Goal: Transaction & Acquisition: Purchase product/service

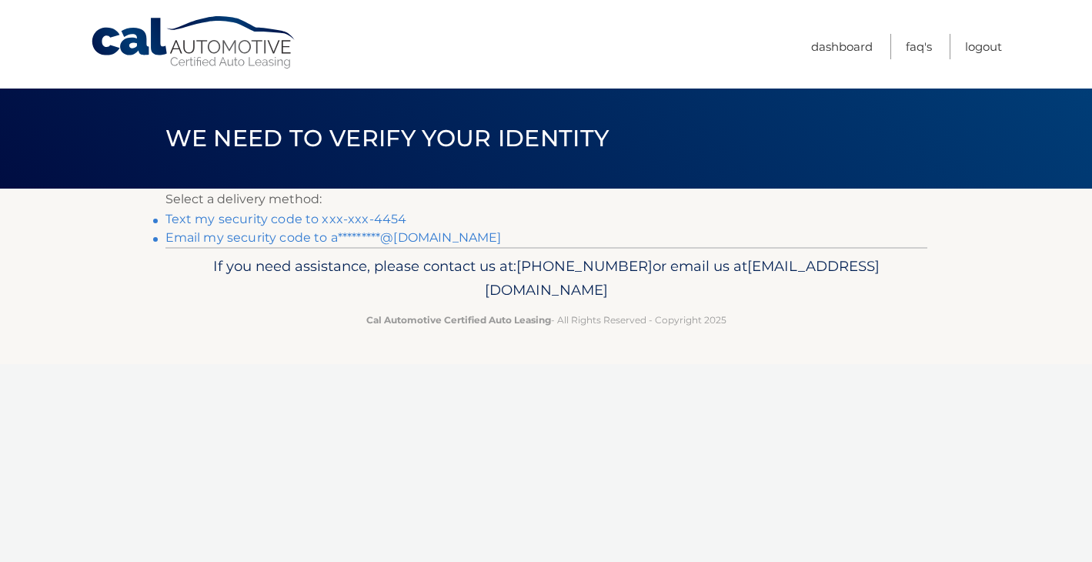
click at [379, 216] on link "Text my security code to xxx-xxx-4454" at bounding box center [286, 219] width 242 height 15
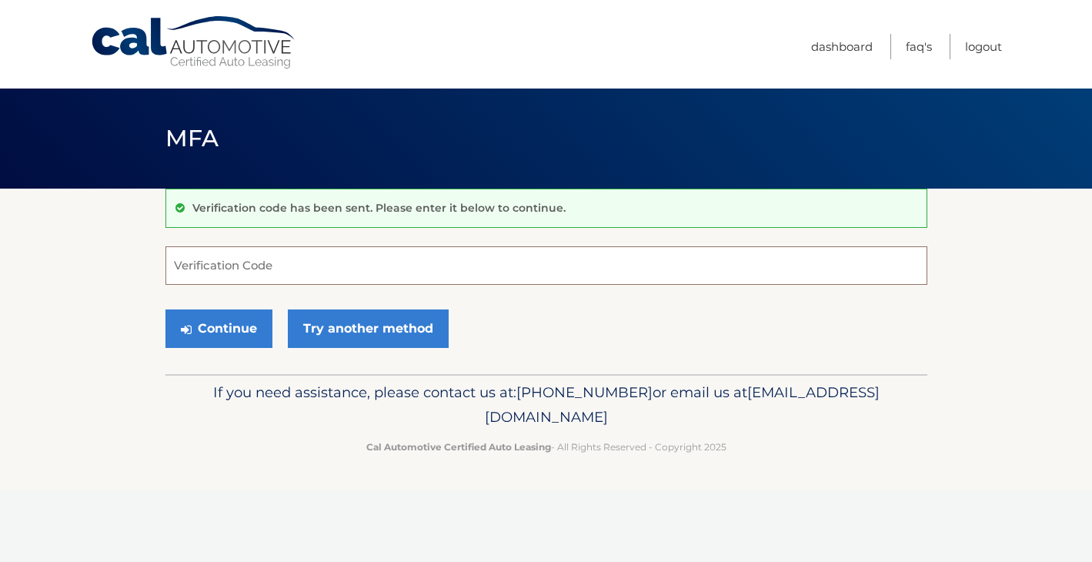
click at [365, 266] on input "Verification Code" at bounding box center [546, 265] width 762 height 38
type input "364860"
click at [241, 344] on button "Continue" at bounding box center [218, 328] width 107 height 38
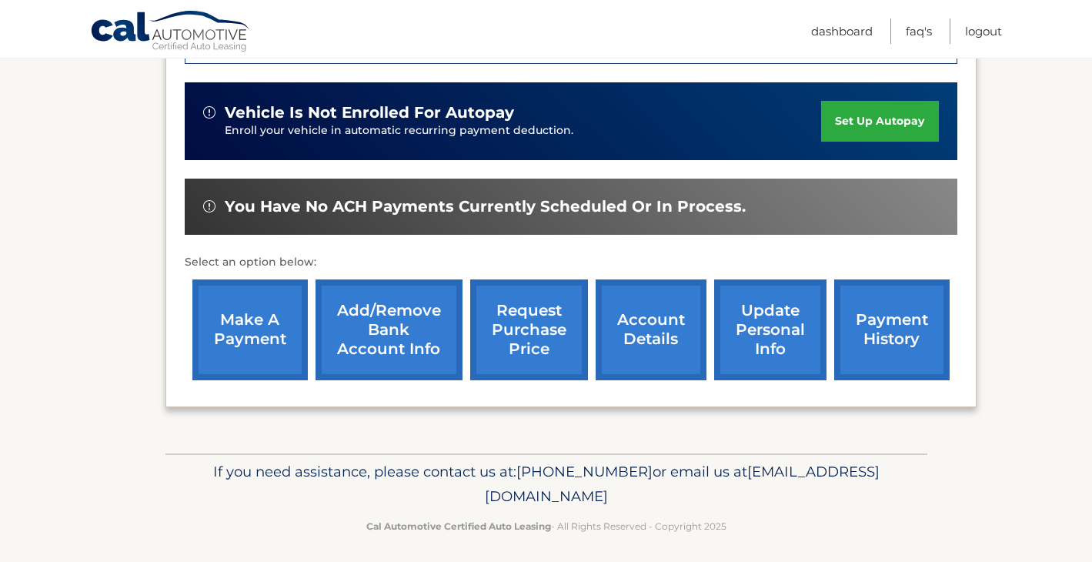
scroll to position [422, 0]
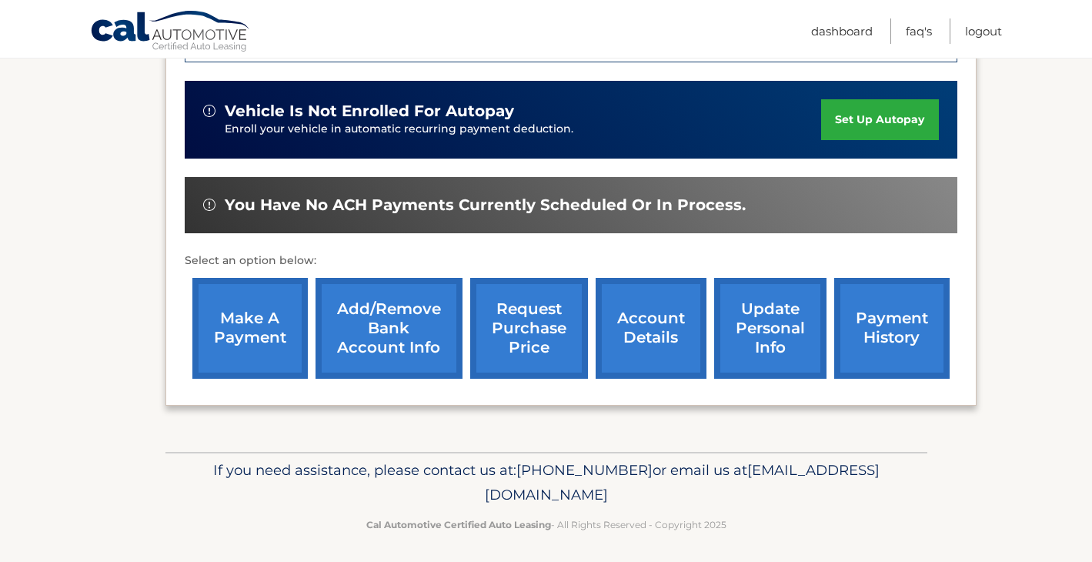
click at [244, 340] on link "make a payment" at bounding box center [249, 328] width 115 height 101
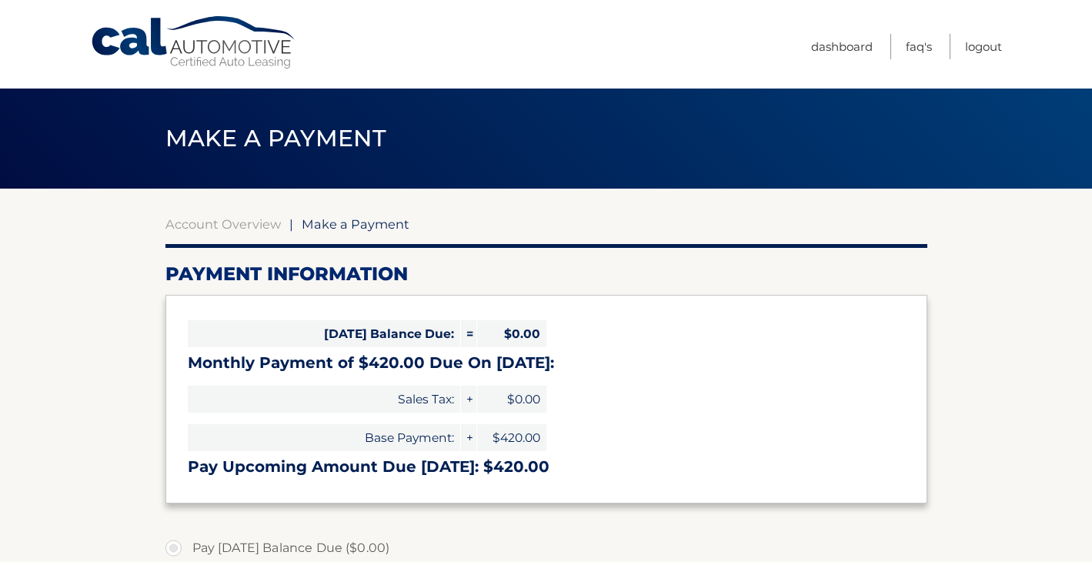
select select "N2M2YjhmYzItNzc2Mi00NDI1LTk5OTgtZjljZjk3ZTBhZGJm"
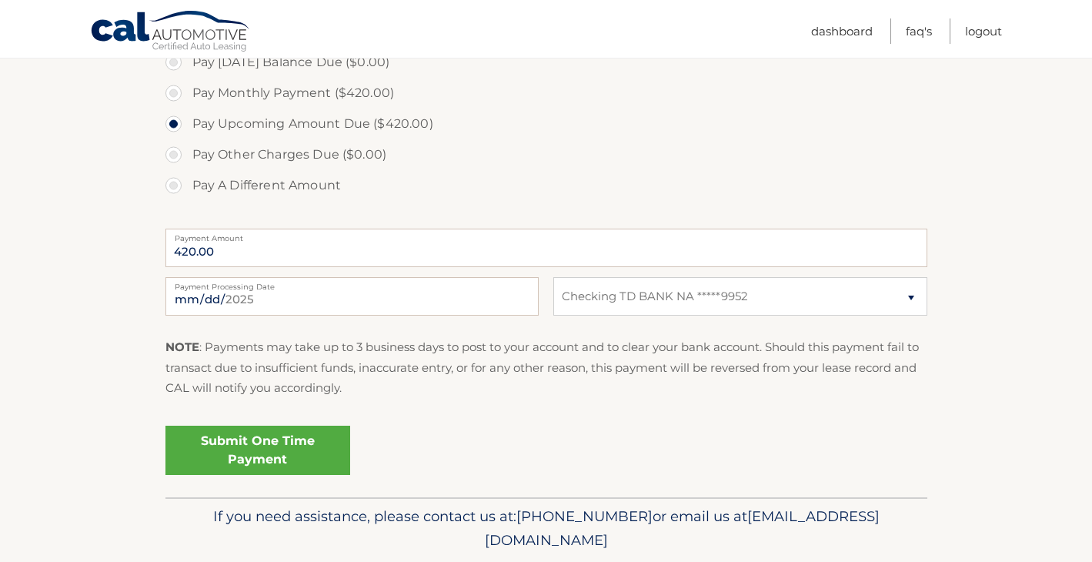
scroll to position [538, 0]
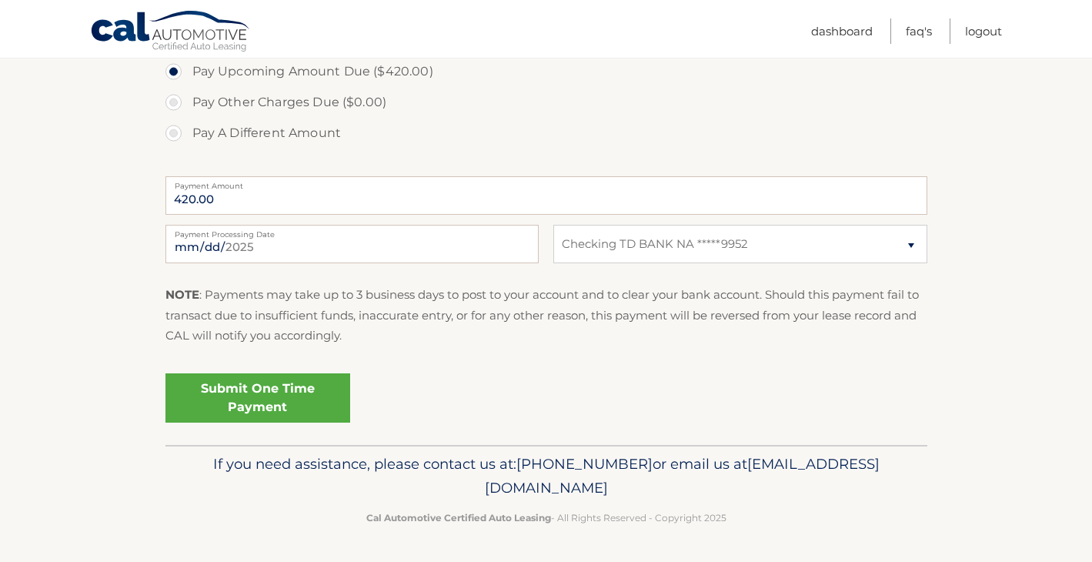
click at [269, 389] on link "Submit One Time Payment" at bounding box center [257, 397] width 185 height 49
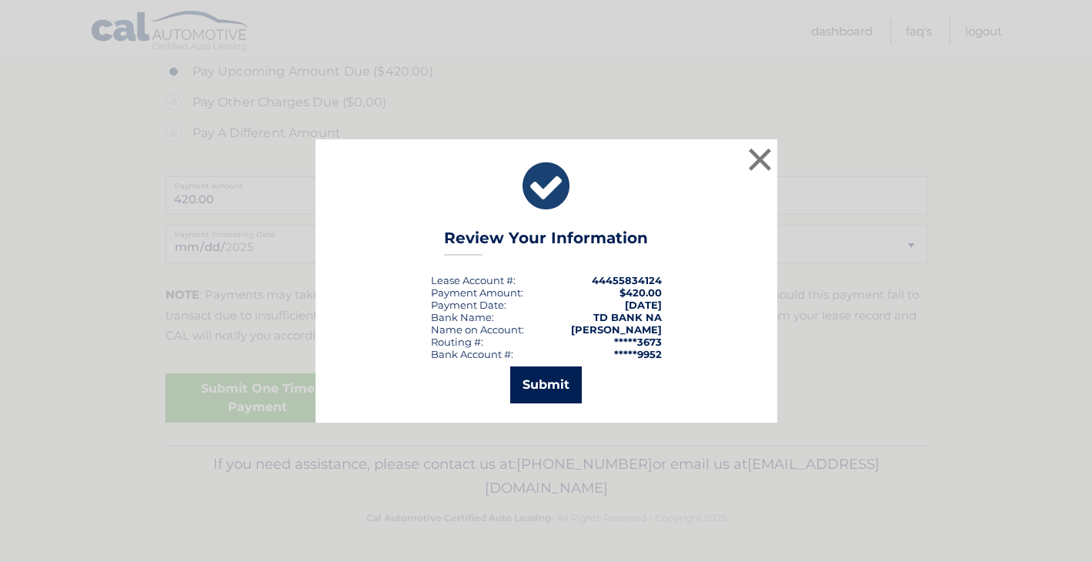
click at [516, 390] on button "Submit" at bounding box center [546, 384] width 72 height 37
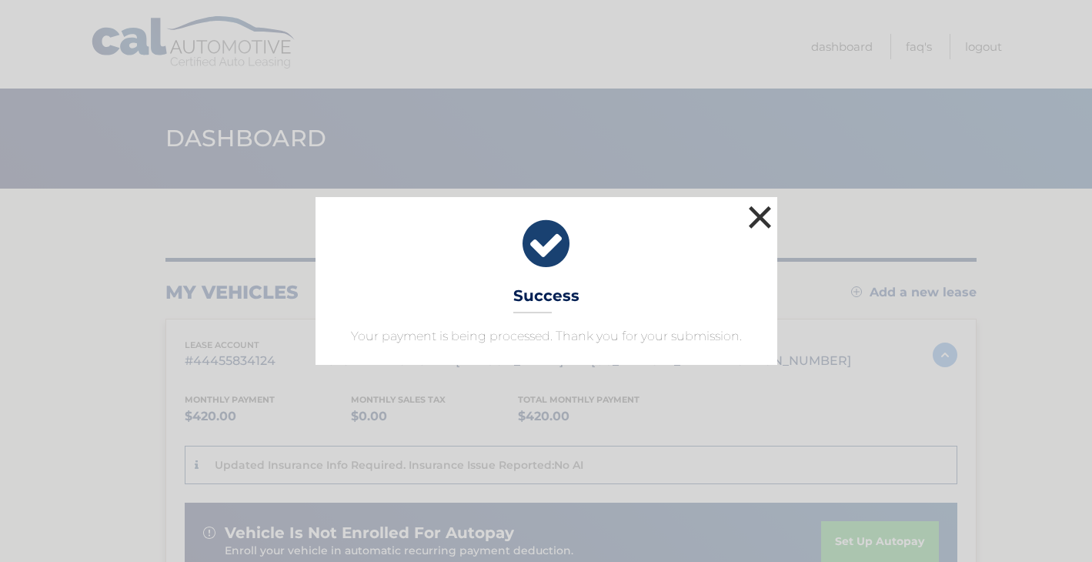
click at [764, 226] on button "×" at bounding box center [760, 217] width 31 height 31
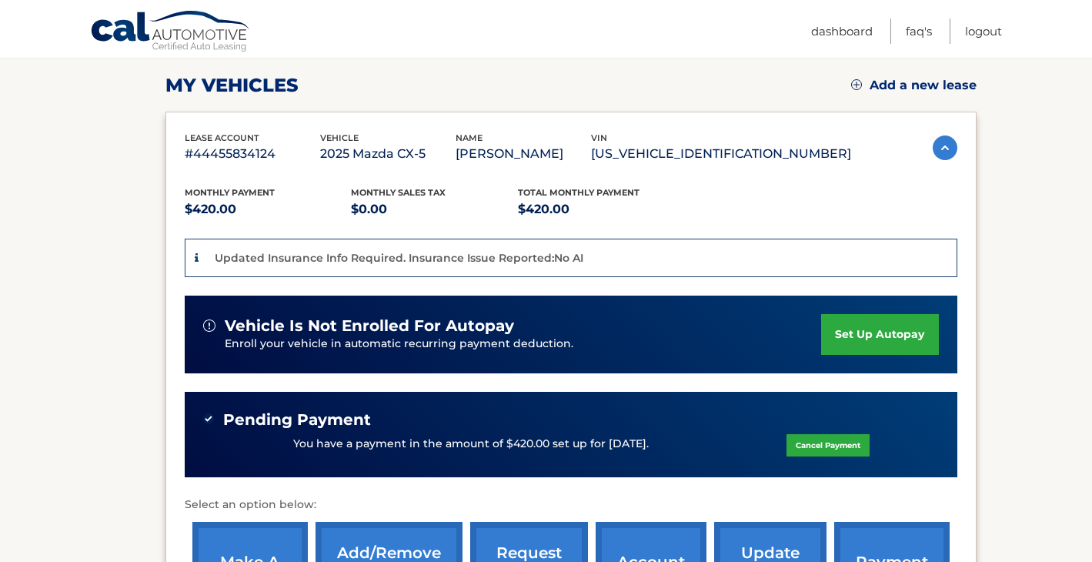
scroll to position [196, 0]
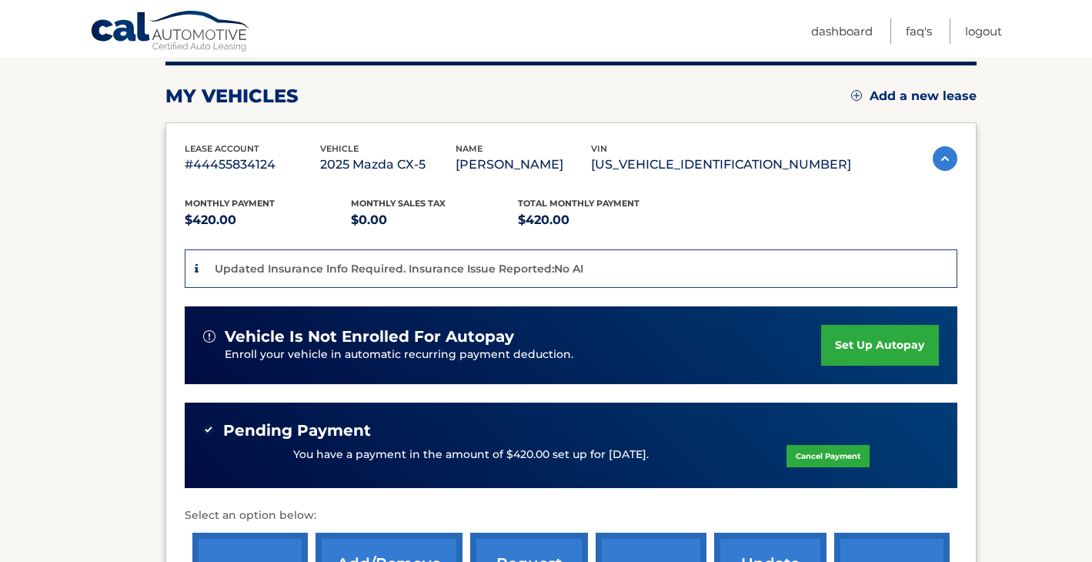
click at [546, 269] on p "Updated Insurance Info Required. Insurance Issue Reported:No AI" at bounding box center [399, 269] width 369 height 14
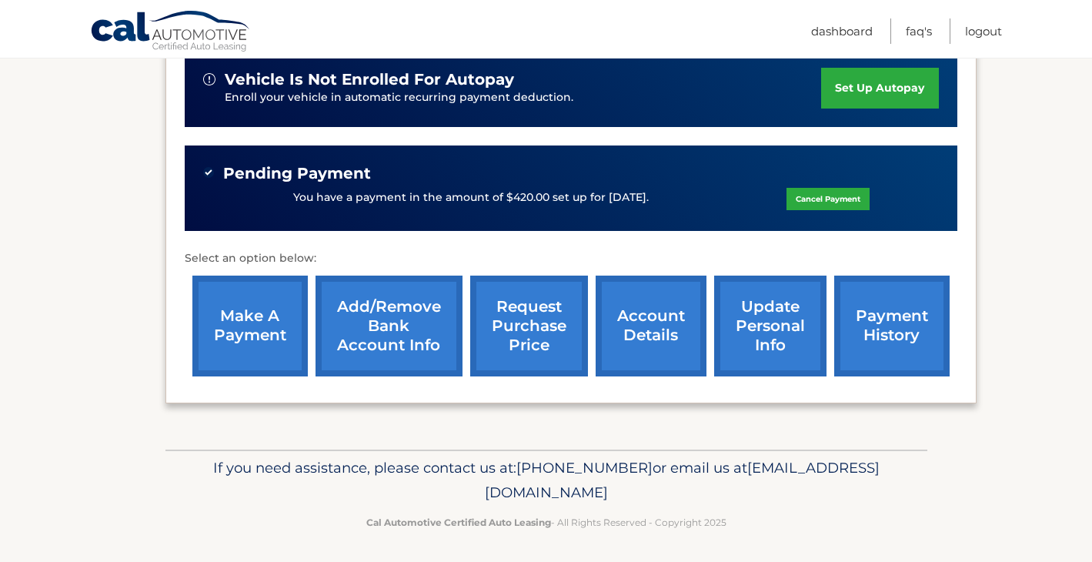
scroll to position [456, 0]
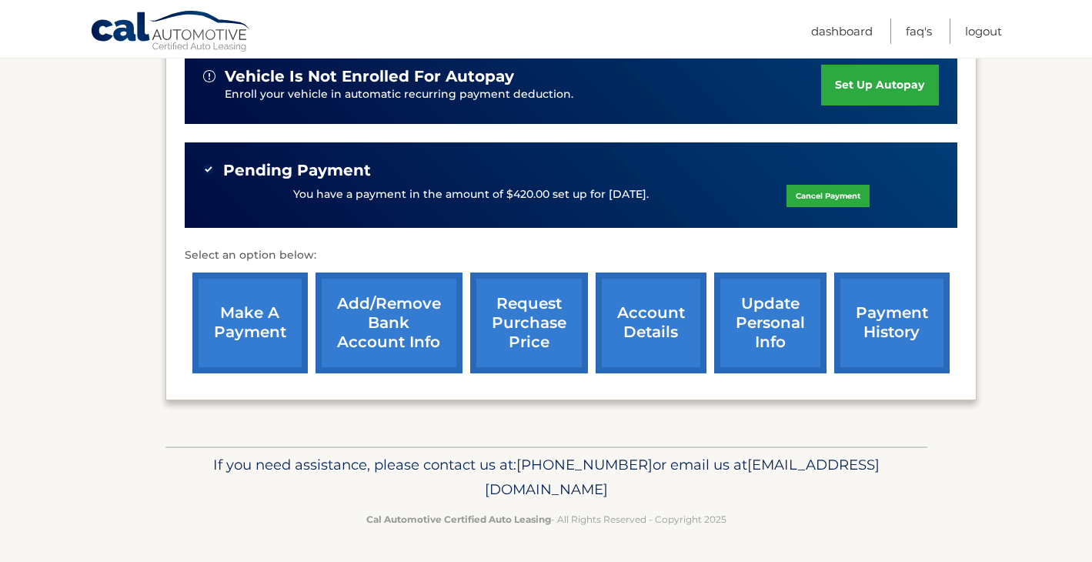
click at [641, 343] on link "account details" at bounding box center [651, 322] width 111 height 101
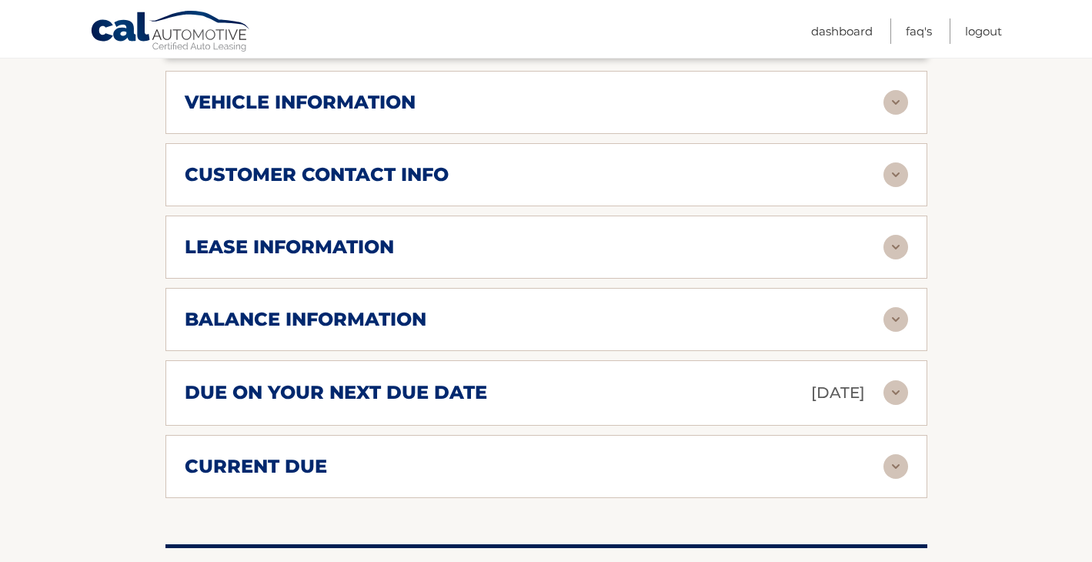
scroll to position [763, 0]
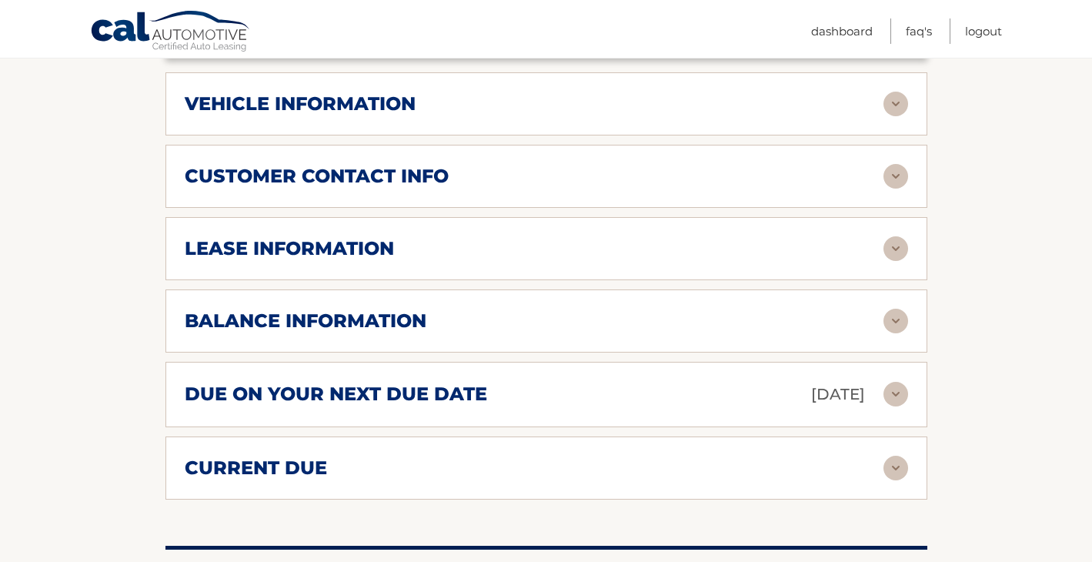
click at [530, 122] on div "vehicle information vehicle Year [DATE] vehicle make Mazda vehicle model CX-5 v…" at bounding box center [546, 103] width 762 height 63
click at [527, 99] on div "vehicle information" at bounding box center [534, 103] width 699 height 23
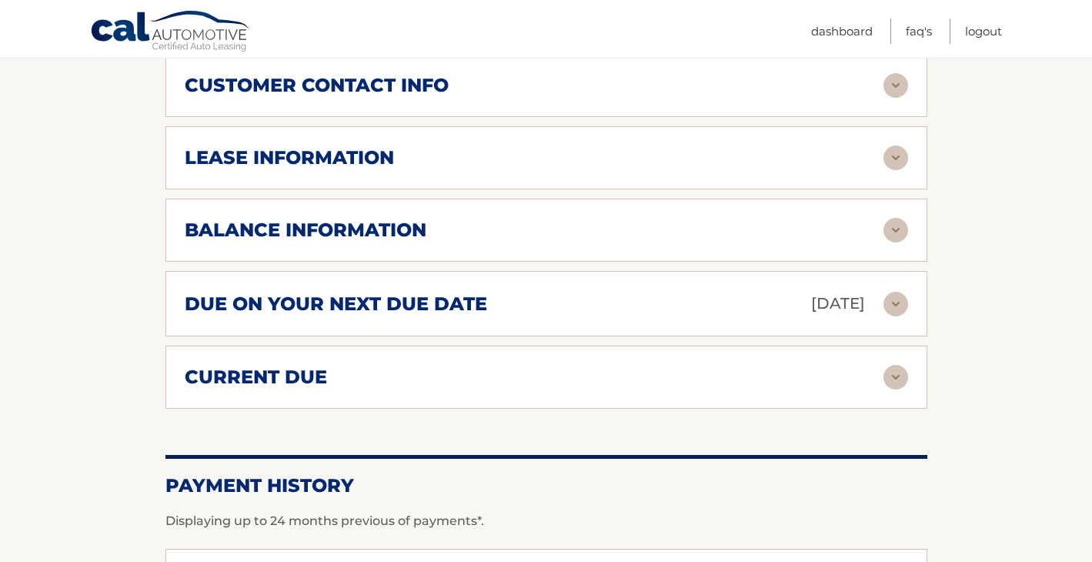
scroll to position [1223, 0]
click at [658, 164] on div "lease information" at bounding box center [534, 158] width 699 height 23
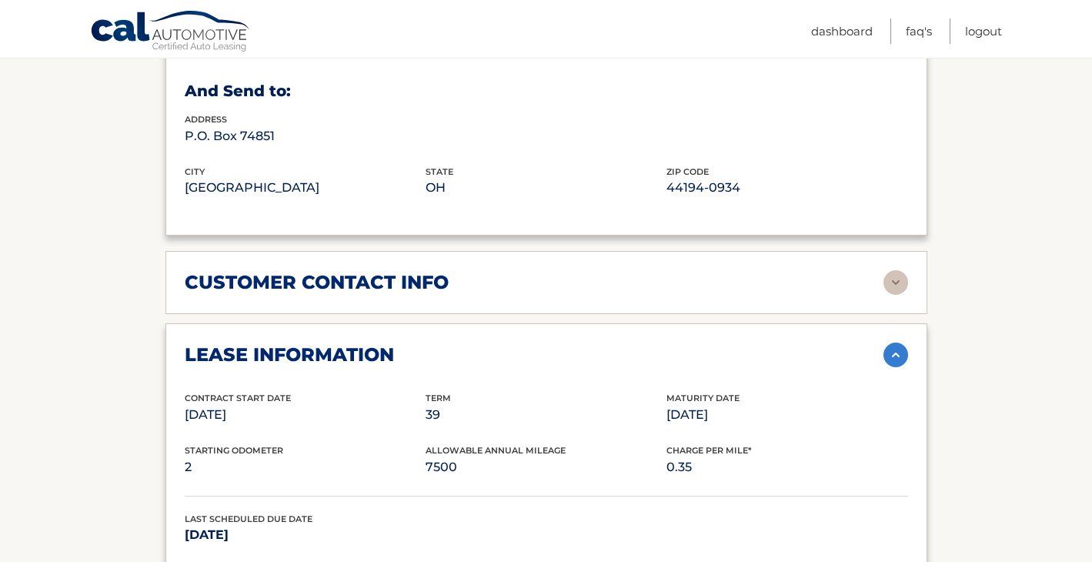
scroll to position [1032, 0]
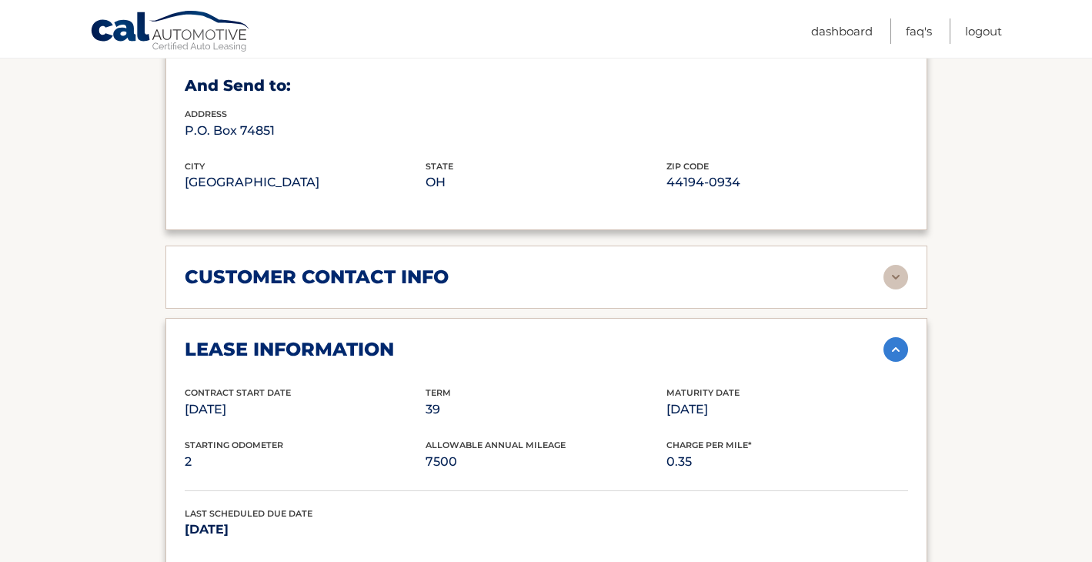
click at [668, 257] on div "customer contact info full name [PERSON_NAME] street address [STREET_ADDRESS] c…" at bounding box center [546, 277] width 762 height 63
click at [904, 275] on img at bounding box center [896, 277] width 25 height 25
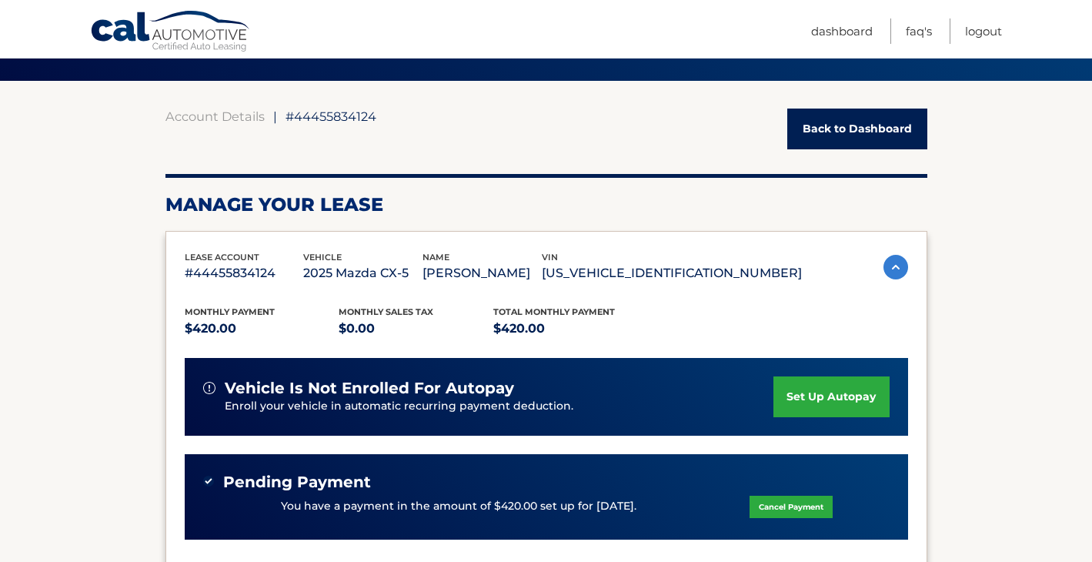
scroll to position [105, 0]
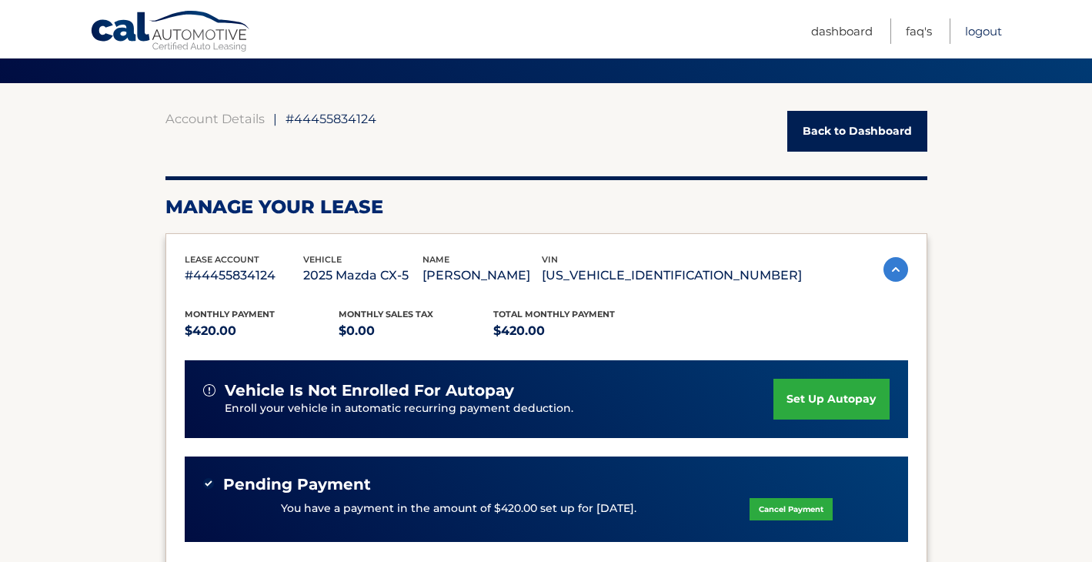
click at [982, 28] on link "Logout" at bounding box center [983, 30] width 37 height 25
